Goal: Task Accomplishment & Management: Complete application form

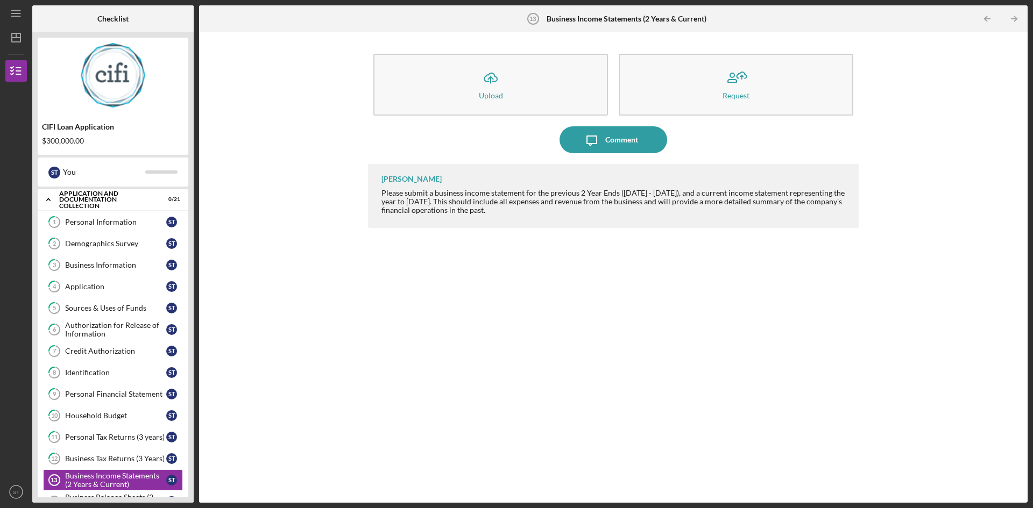
scroll to position [176, 0]
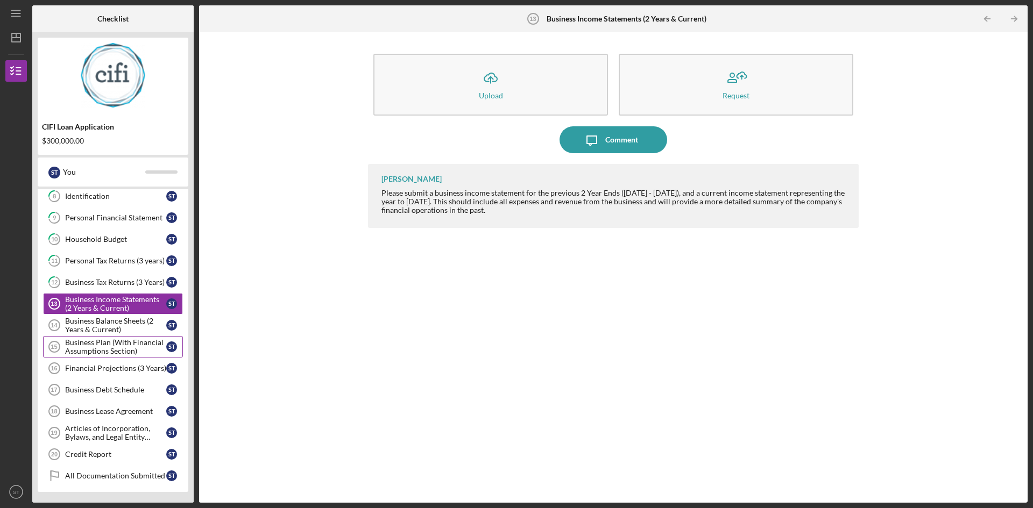
click at [107, 345] on div "Business Plan (With Financial Assumptions Section)" at bounding box center [115, 346] width 101 height 17
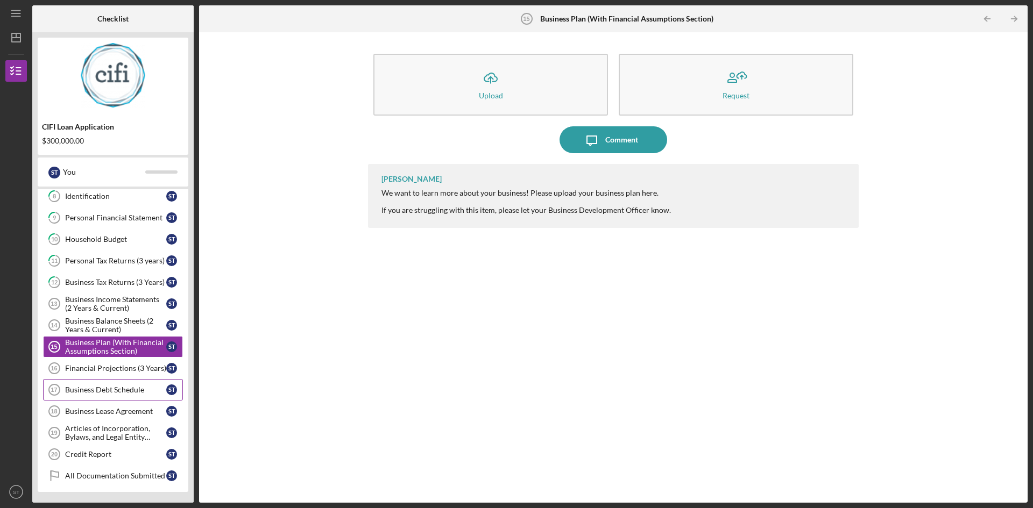
click at [98, 399] on link "Business Debt Schedule 17 Business Debt Schedule S T" at bounding box center [113, 390] width 140 height 22
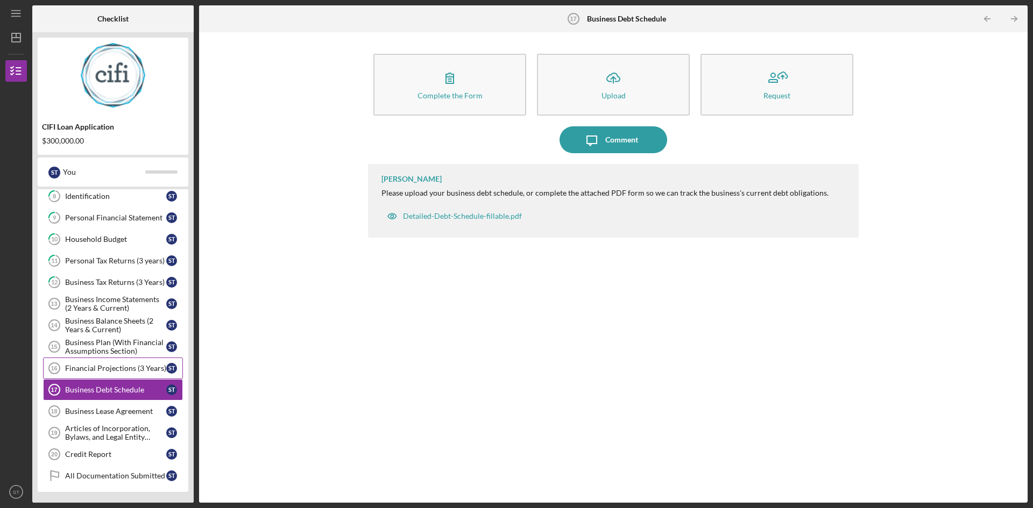
click at [91, 376] on link "Financial Projections (3 Years) 16 Financial Projections (3 Years) S T" at bounding box center [113, 369] width 140 height 22
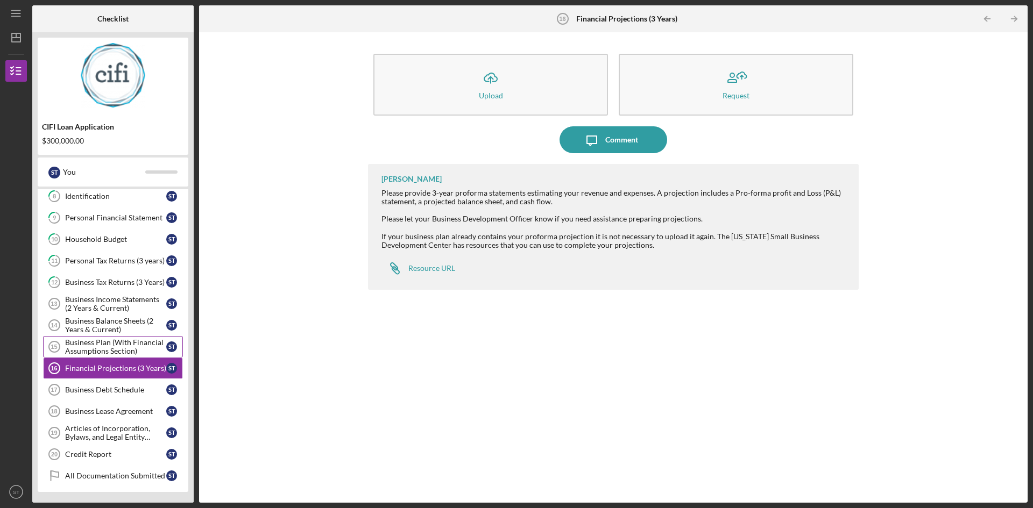
click at [88, 342] on div "Business Plan (With Financial Assumptions Section)" at bounding box center [115, 346] width 101 height 17
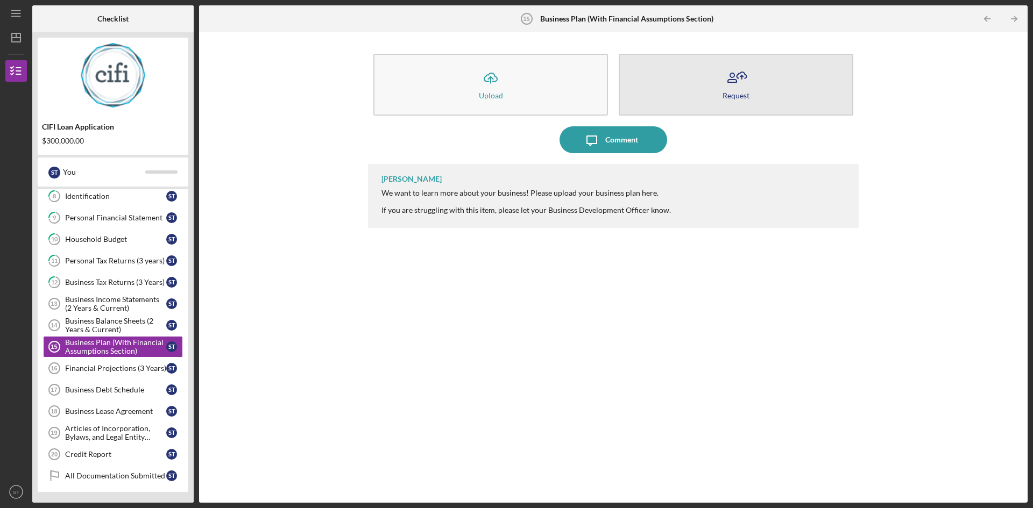
click at [743, 91] on div "Request" at bounding box center [736, 95] width 27 height 8
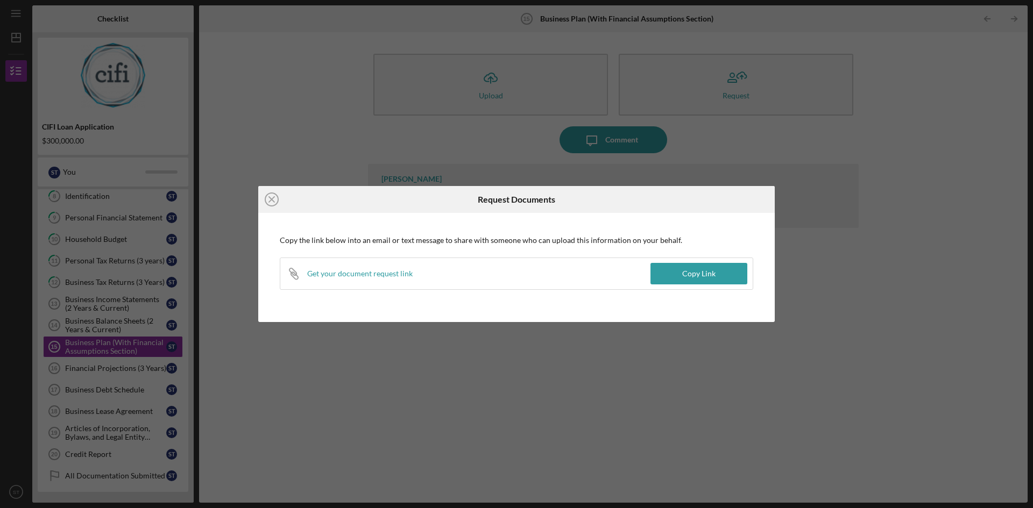
click at [900, 208] on div "Icon/Close Request Documents Copy the link below into an email or text message …" at bounding box center [516, 254] width 1033 height 508
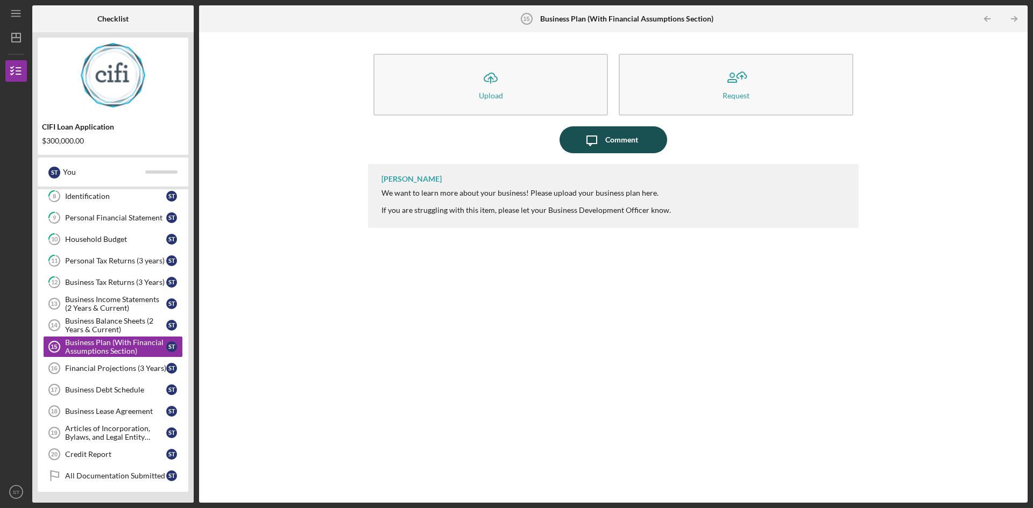
click at [609, 139] on div "Comment" at bounding box center [621, 139] width 33 height 27
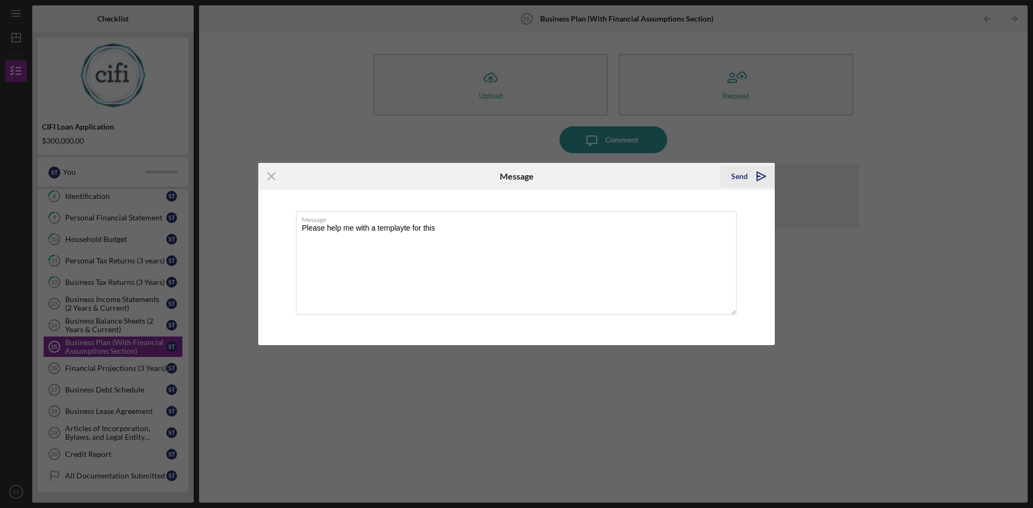
type textarea "Please help me with a templayte for this"
click at [754, 180] on icon "Icon/icon-invite-send" at bounding box center [761, 176] width 27 height 27
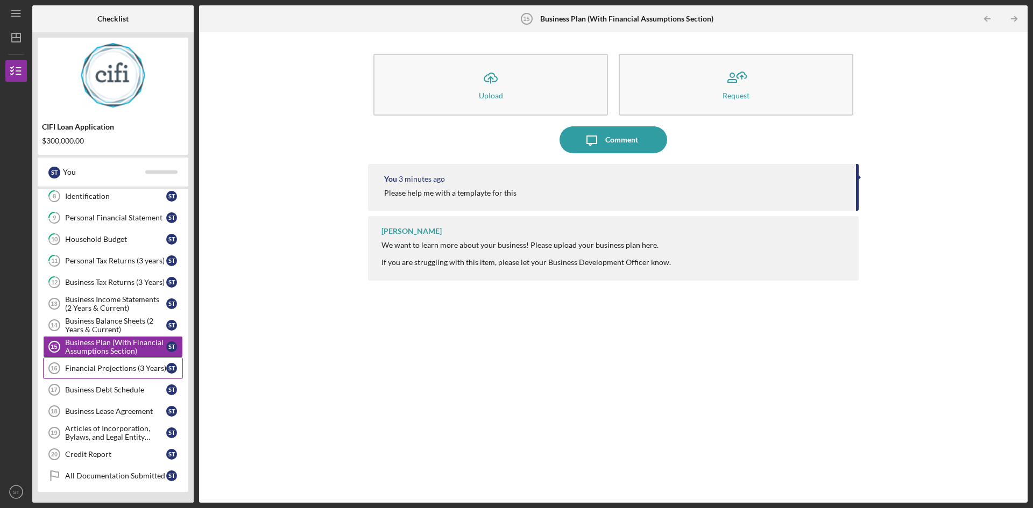
click at [117, 369] on div "Financial Projections (3 Years)" at bounding box center [115, 368] width 101 height 9
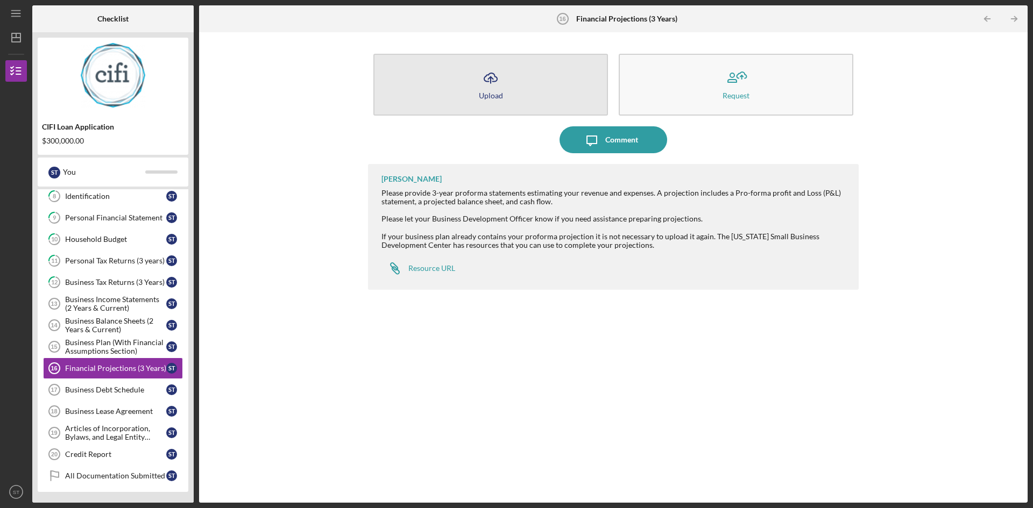
click at [493, 95] on div "Upload" at bounding box center [491, 95] width 24 height 8
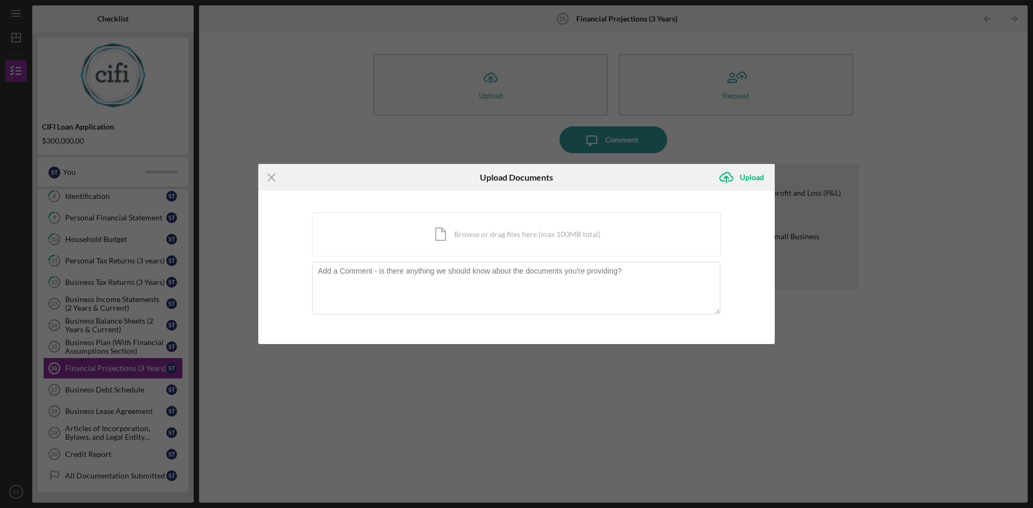
click at [922, 169] on div "Icon/Menu Close Upload Documents Icon/Upload Upload You're uploading documents …" at bounding box center [516, 254] width 1033 height 508
click at [270, 180] on icon "Icon/Menu Close" at bounding box center [271, 177] width 27 height 27
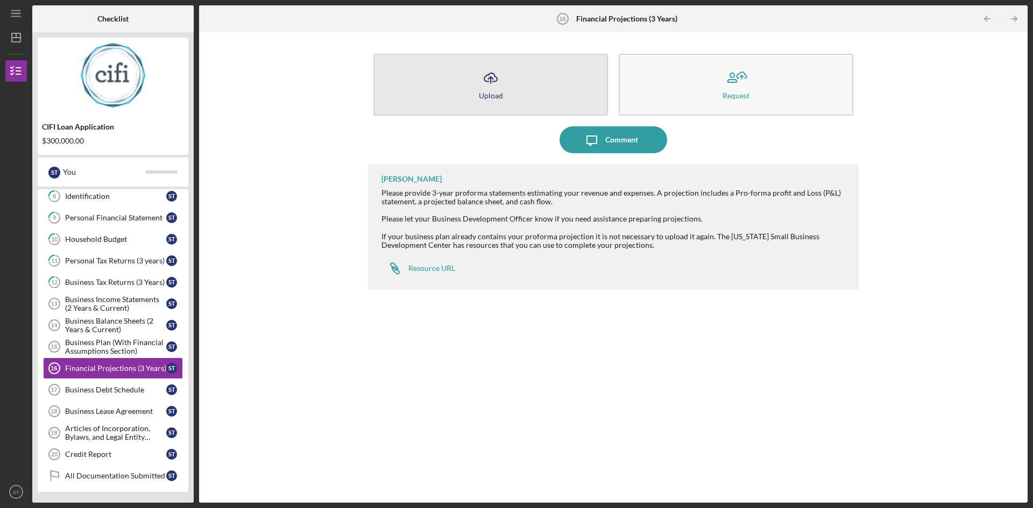
click at [496, 87] on icon "Icon/Upload" at bounding box center [490, 78] width 27 height 27
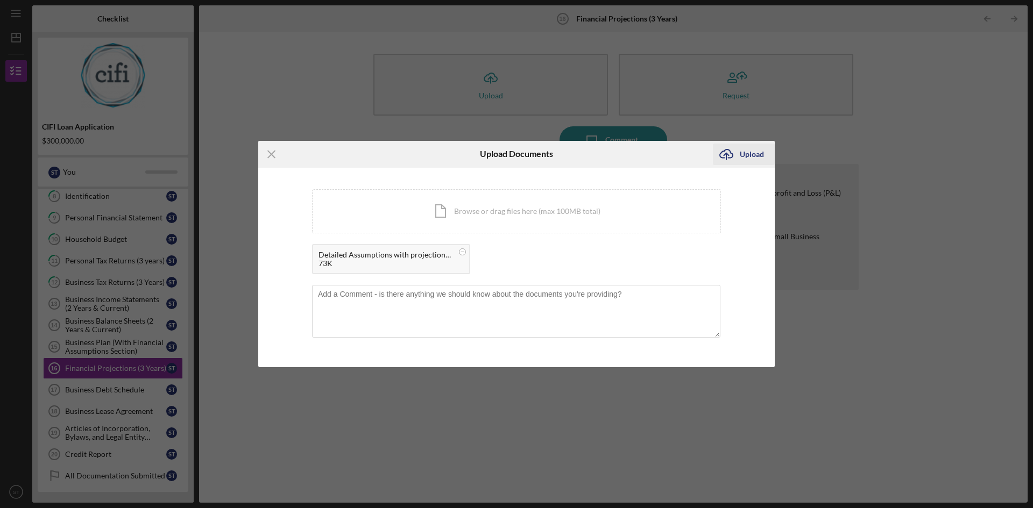
click at [724, 154] on icon "Icon/Upload" at bounding box center [726, 154] width 27 height 27
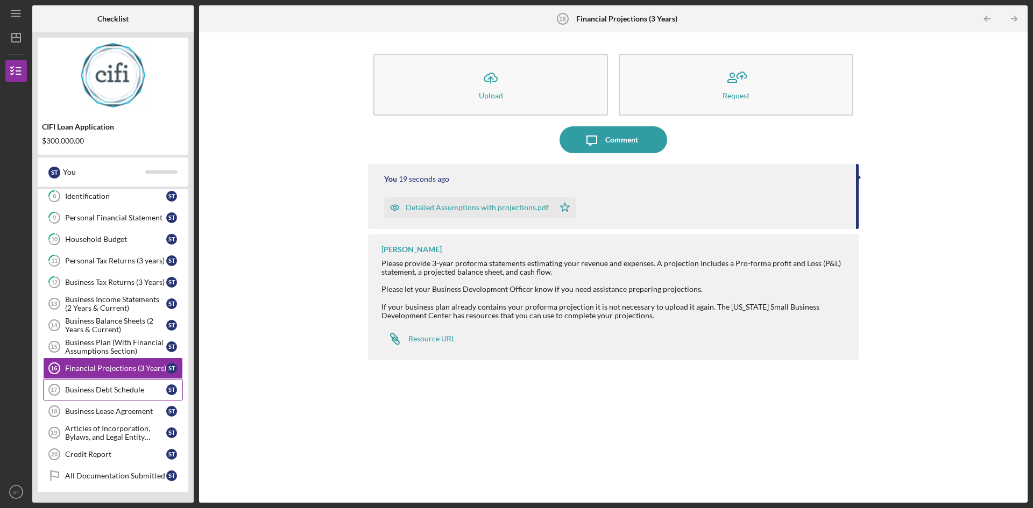
click at [103, 388] on div "Business Debt Schedule" at bounding box center [115, 390] width 101 height 9
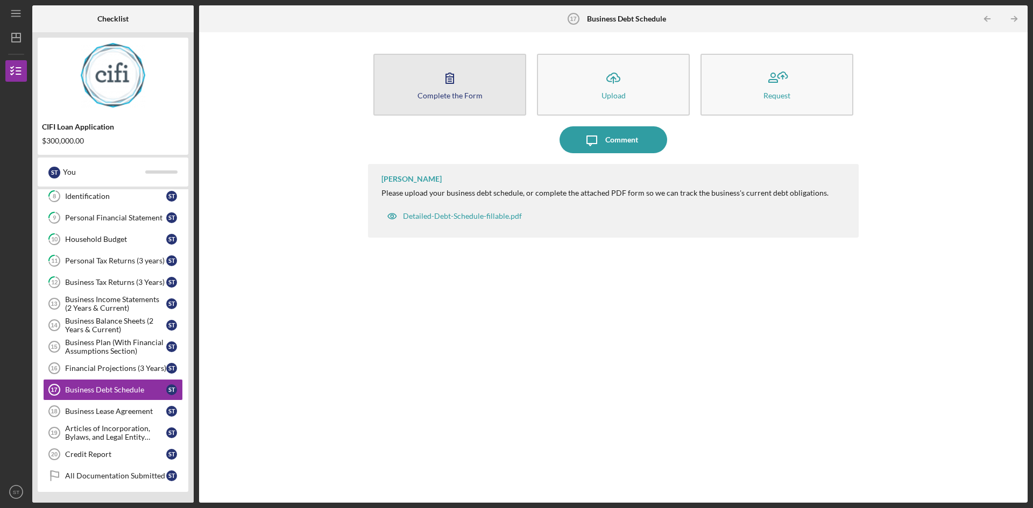
click at [445, 90] on button "Complete the Form Form" at bounding box center [449, 85] width 153 height 62
click at [450, 80] on icon "button" at bounding box center [450, 78] width 8 height 10
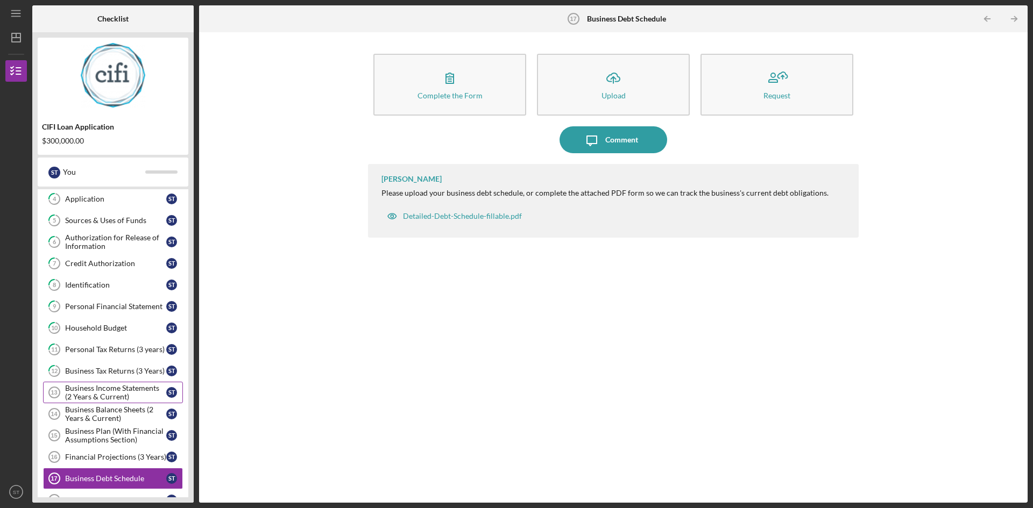
scroll to position [176, 0]
